Goal: Task Accomplishment & Management: Use online tool/utility

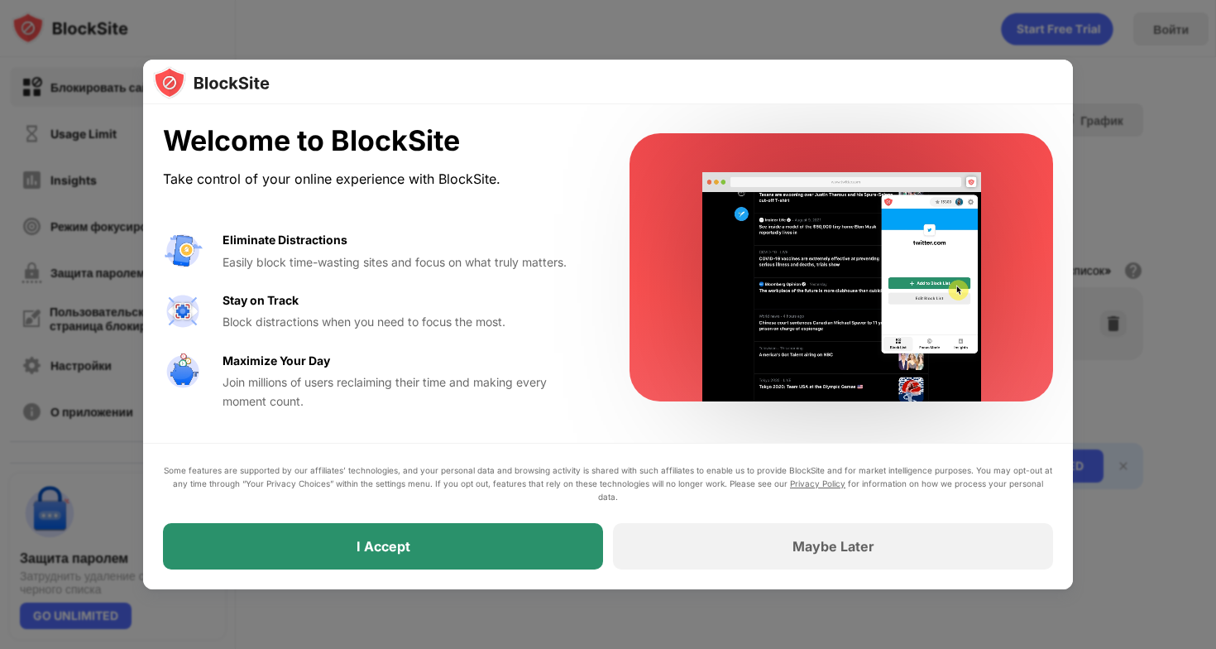
click at [377, 543] on div "I Accept" at bounding box center [384, 546] width 54 height 17
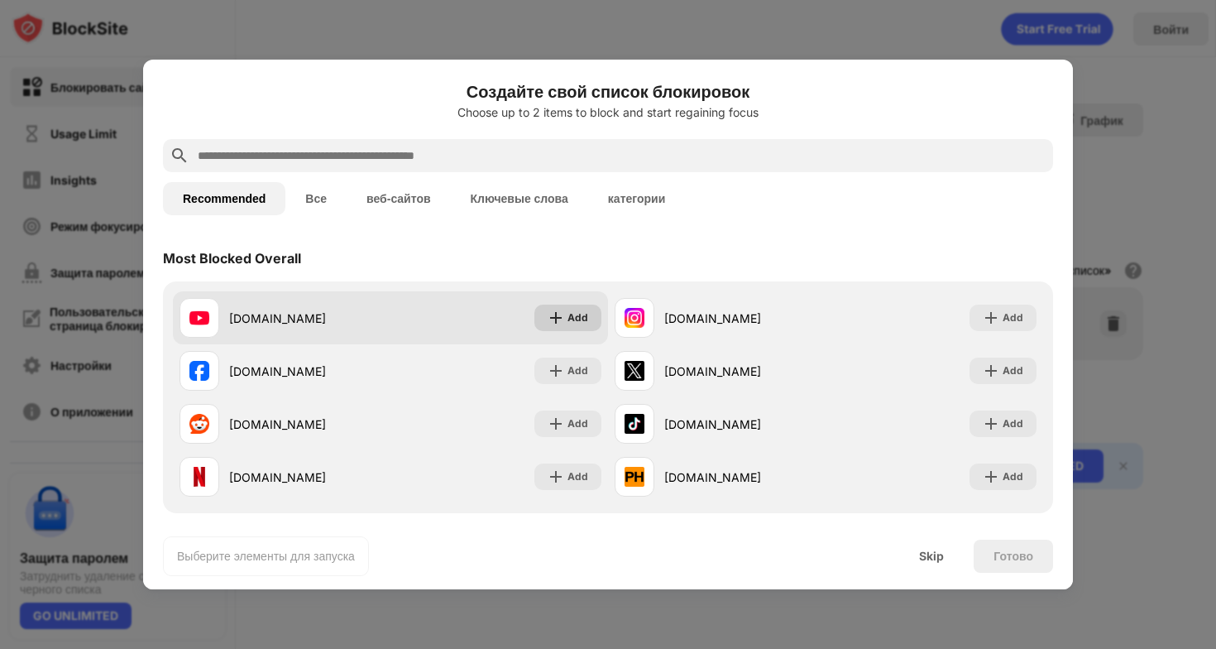
click at [558, 323] on img at bounding box center [556, 317] width 17 height 17
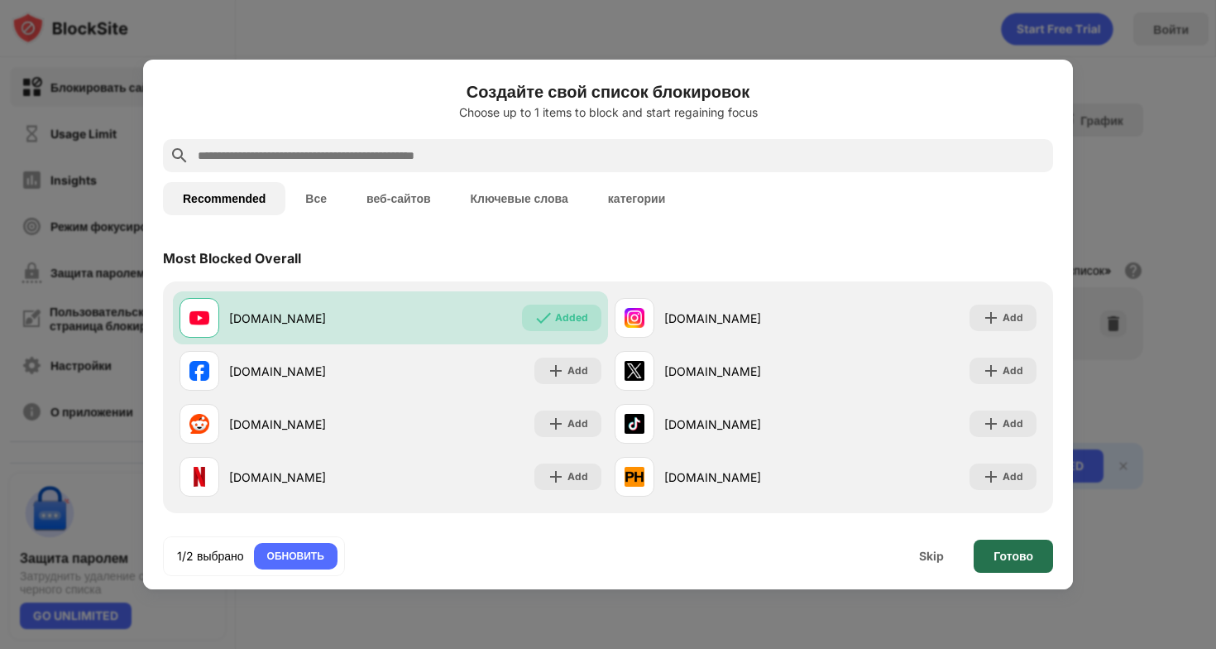
click at [1034, 561] on div "Готово" at bounding box center [1013, 555] width 79 height 33
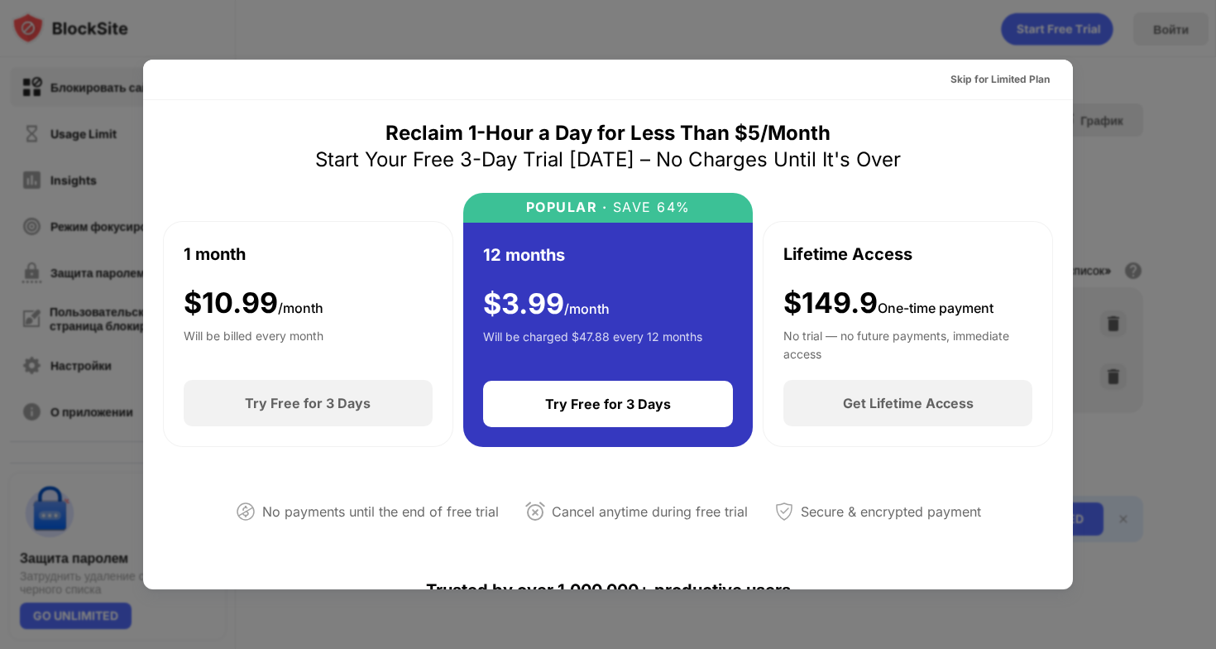
scroll to position [3, 0]
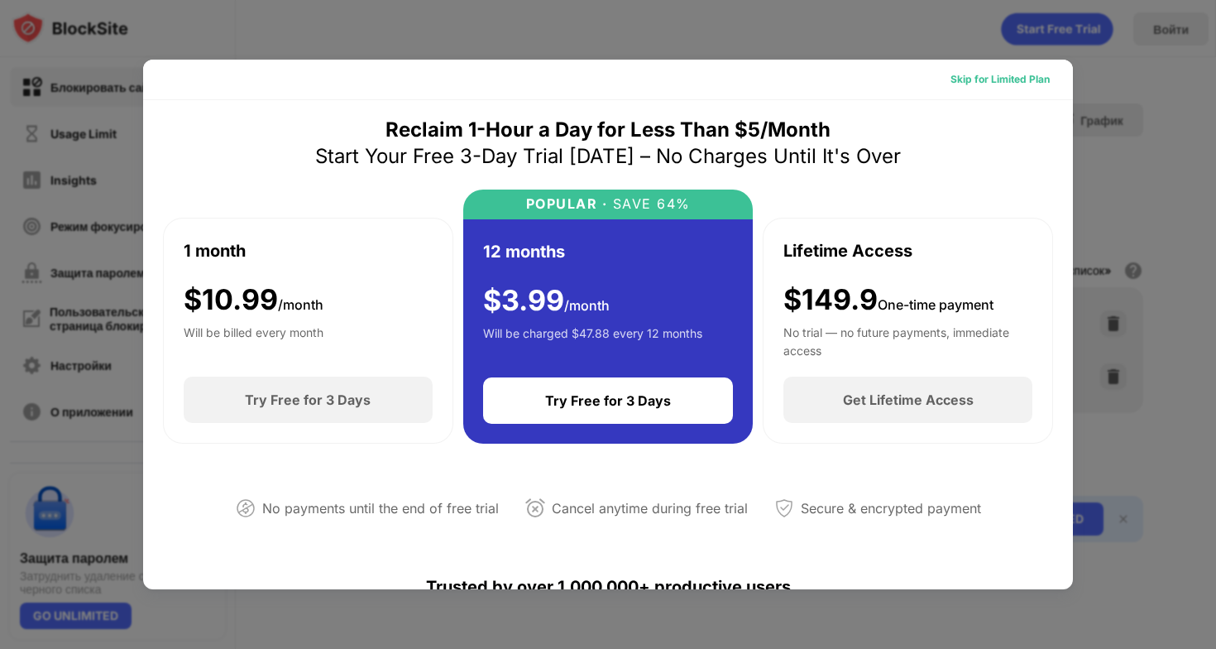
click at [1021, 82] on div "Skip for Limited Plan" at bounding box center [1000, 79] width 99 height 17
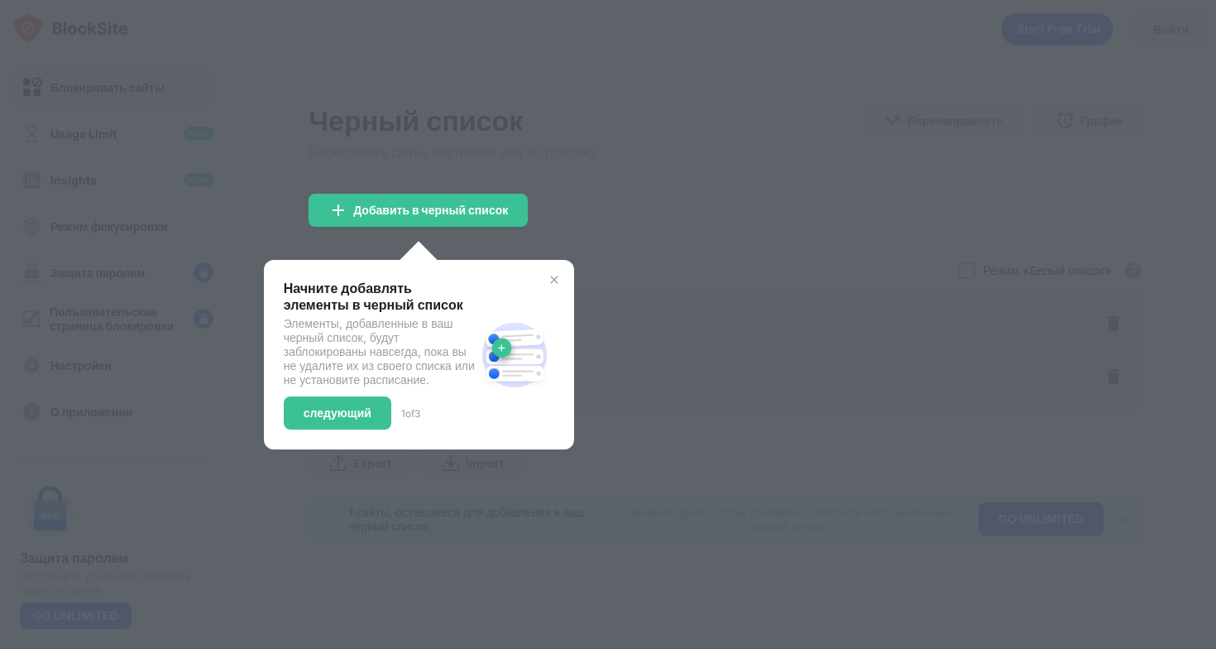
click at [555, 277] on img at bounding box center [554, 279] width 13 height 13
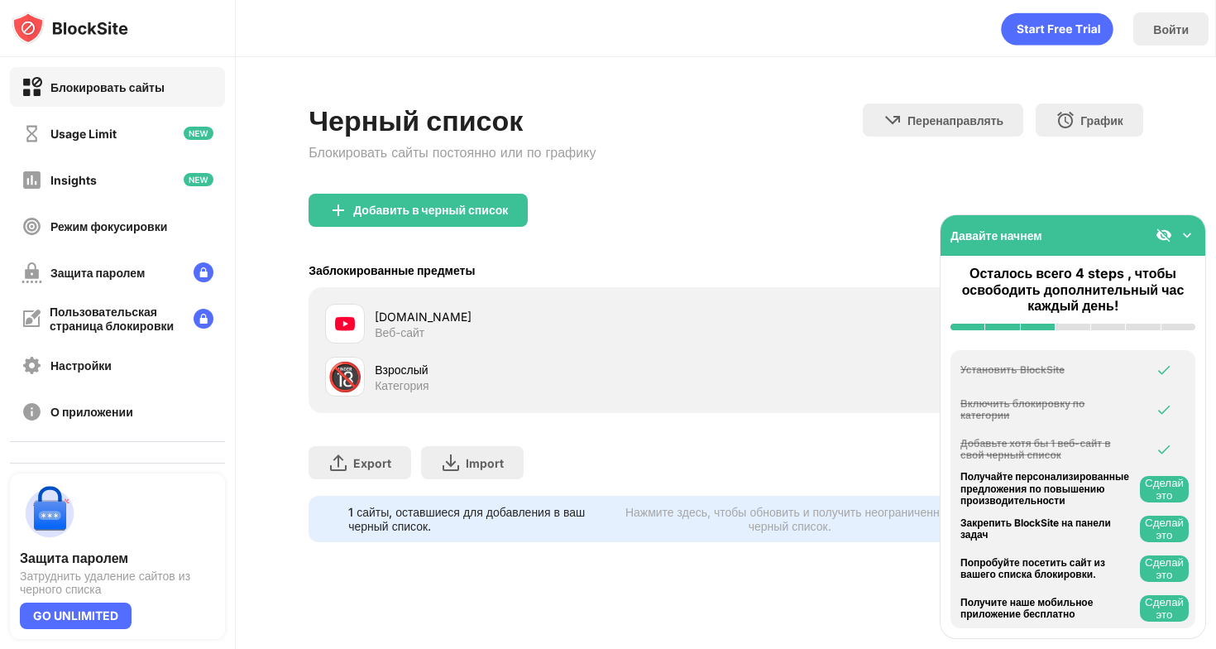
click at [1193, 232] on img at bounding box center [1187, 235] width 17 height 17
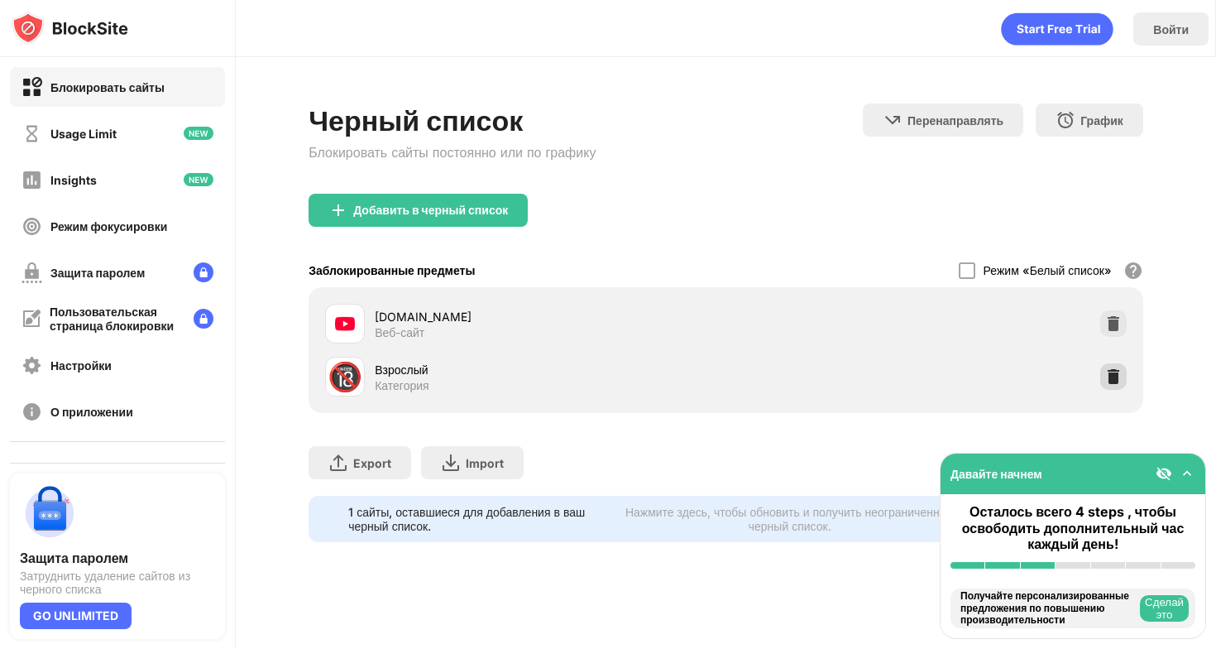
click at [1105, 368] on img at bounding box center [1113, 376] width 17 height 17
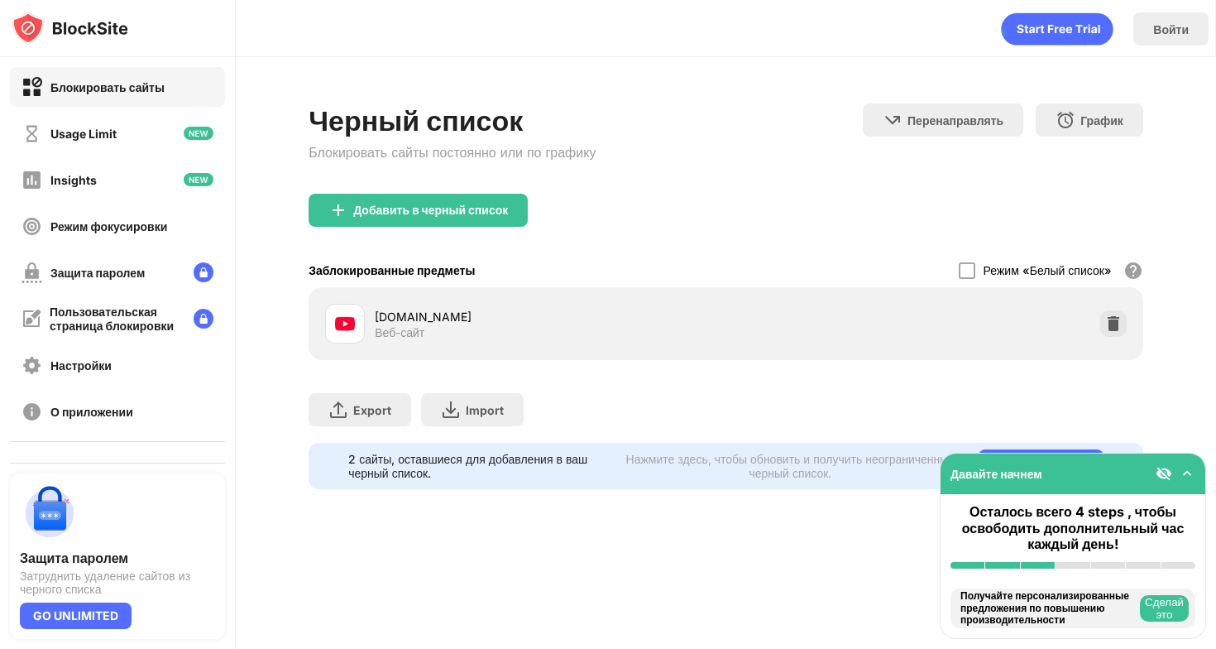
click at [696, 153] on div "Черный список Блокировать сайты постоянно или по графику Перенаправлять Нажмите…" at bounding box center [726, 148] width 835 height 90
